Goal: Find specific page/section: Find specific page/section

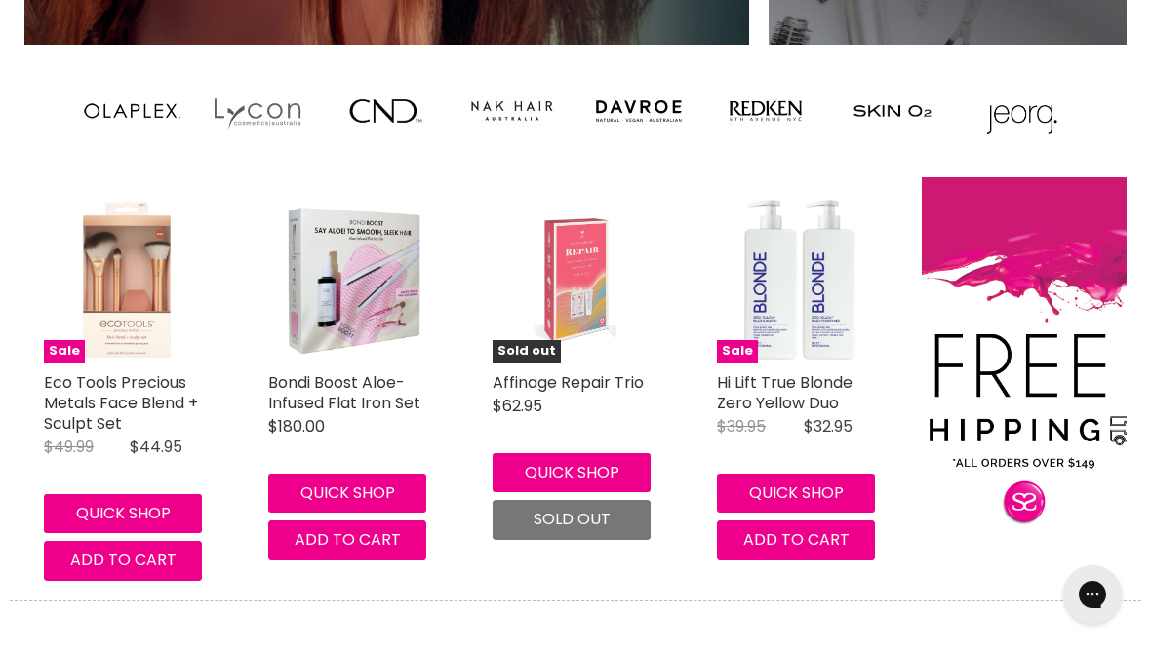
scroll to position [1670, 0]
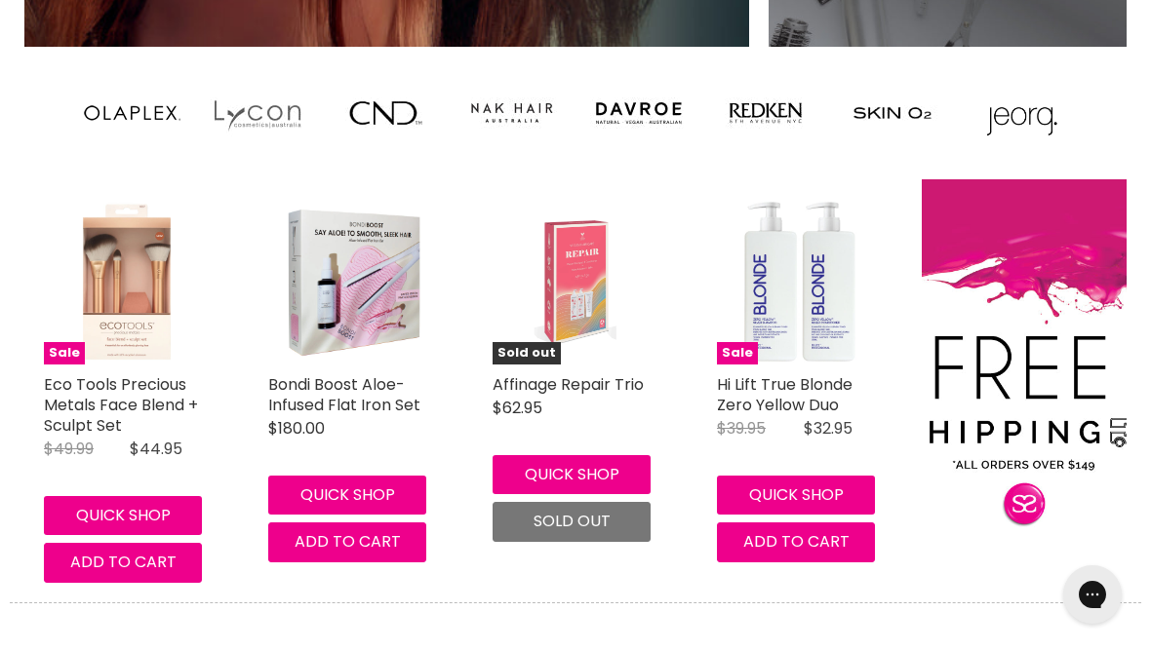
click at [512, 106] on img "Main content" at bounding box center [512, 113] width 98 height 78
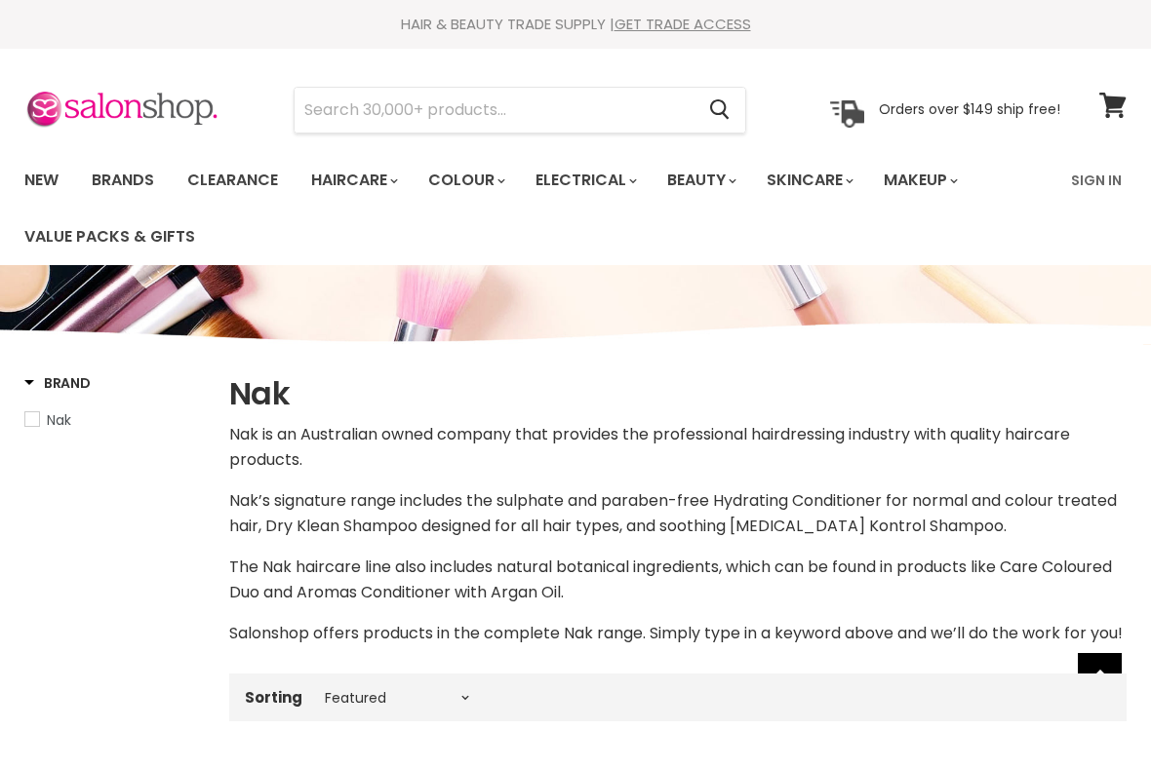
select select "manual"
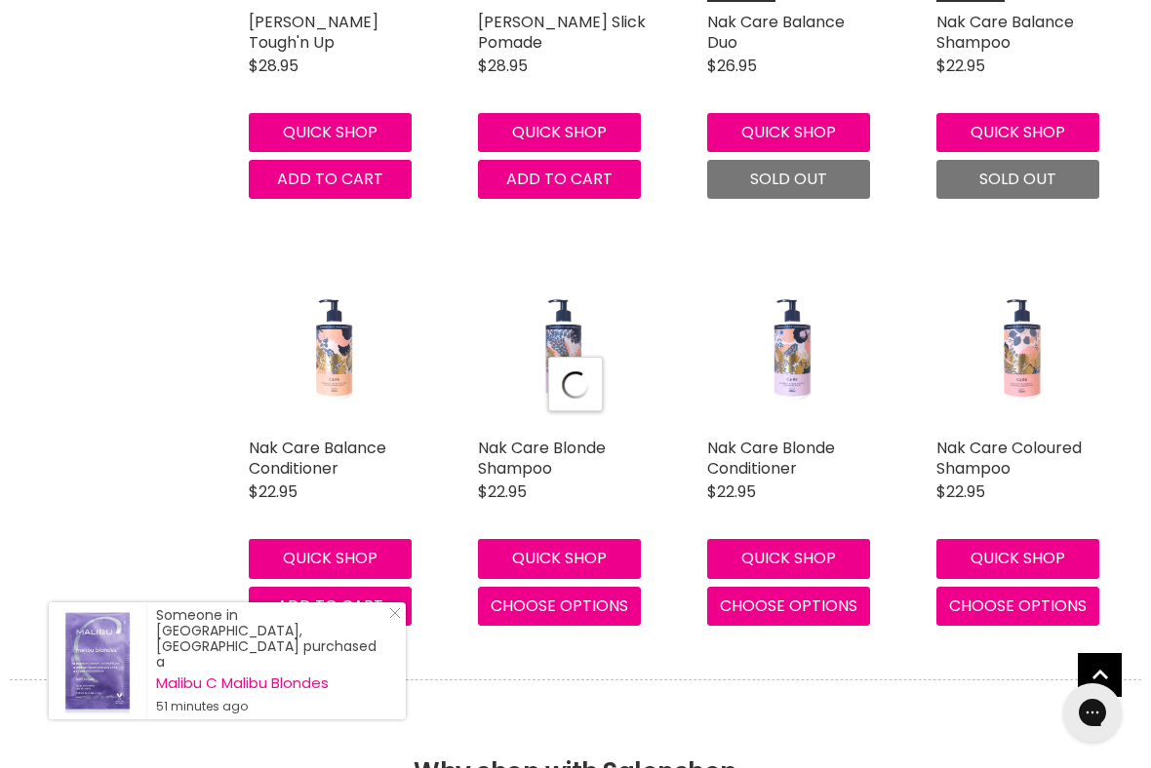
select select "manual"
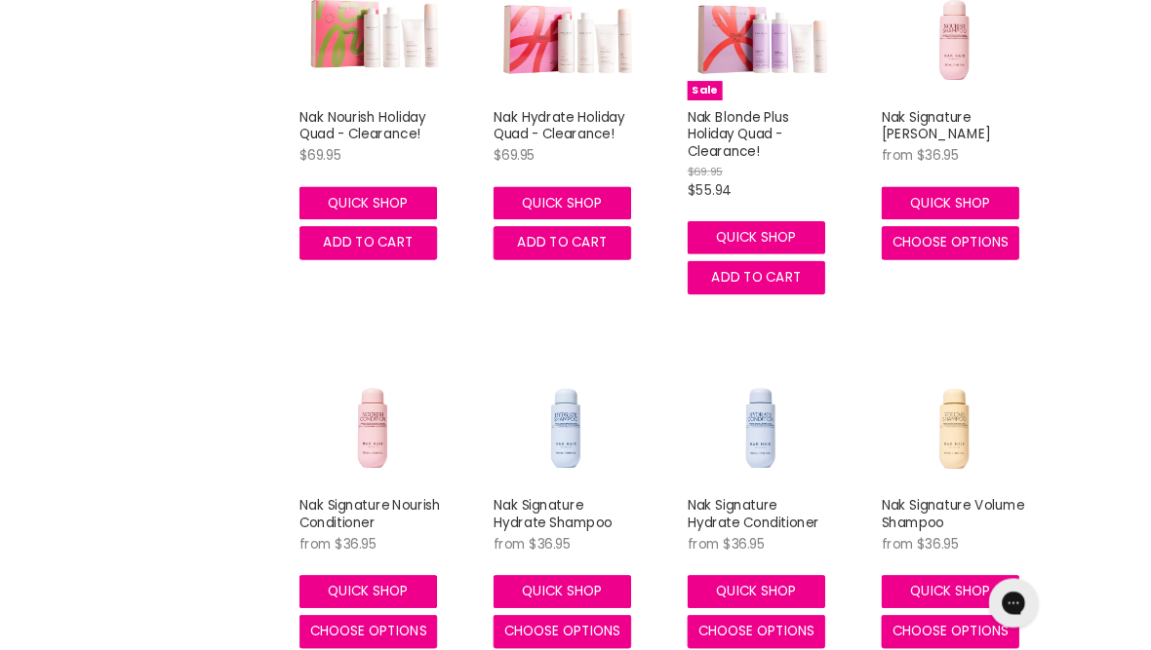
scroll to position [8648, 0]
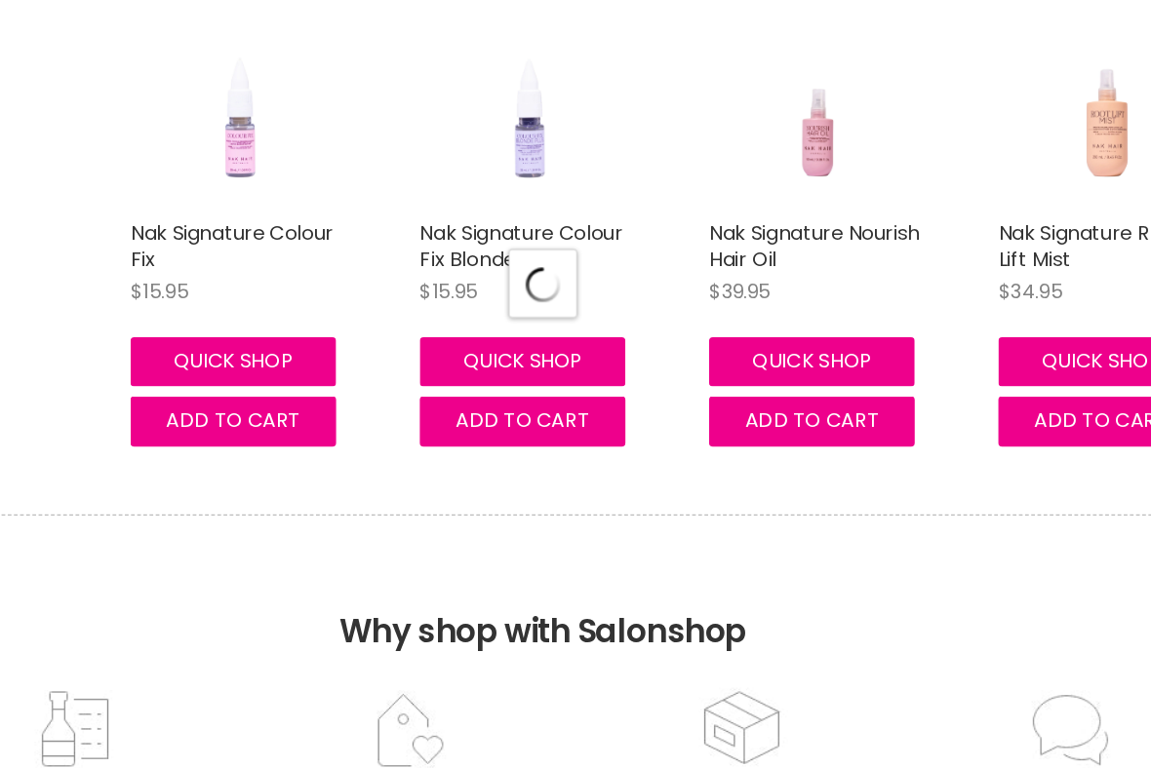
select select "manual"
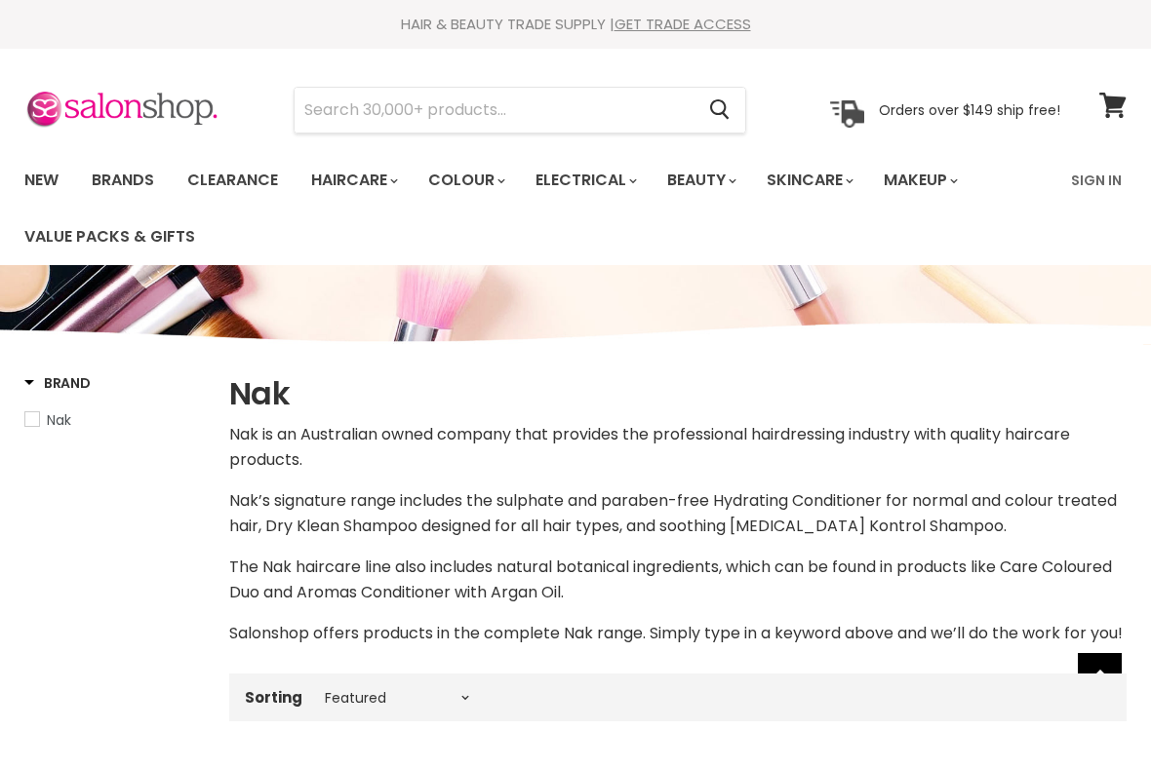
select select "manual"
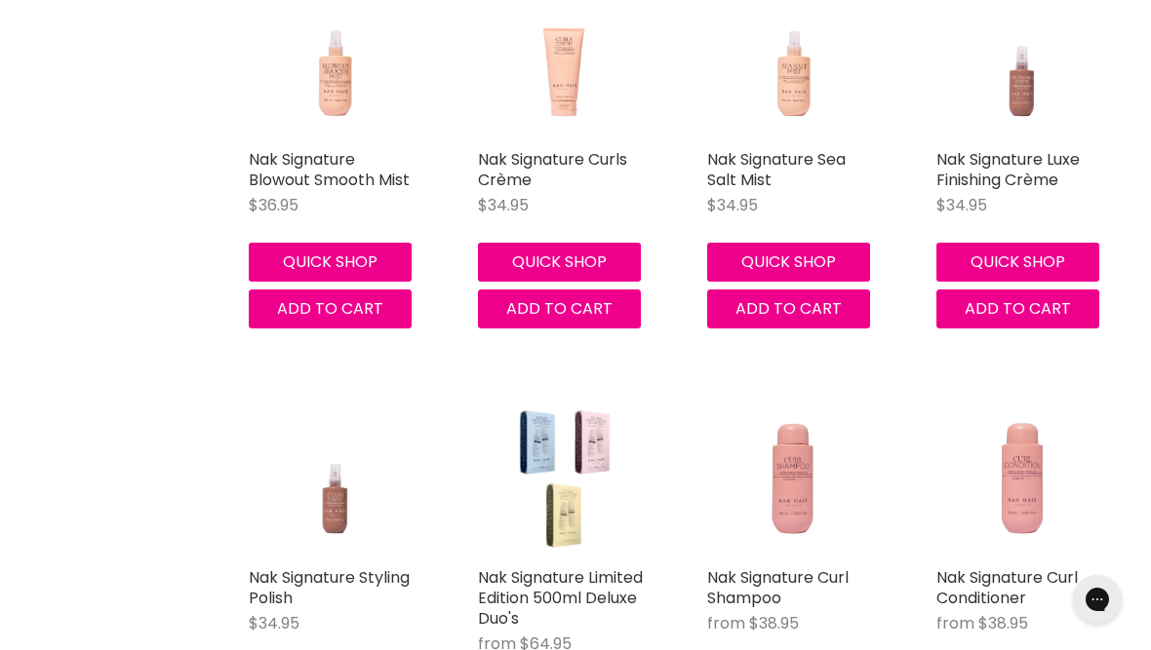
scroll to position [792, 0]
